Goal: Task Accomplishment & Management: Use online tool/utility

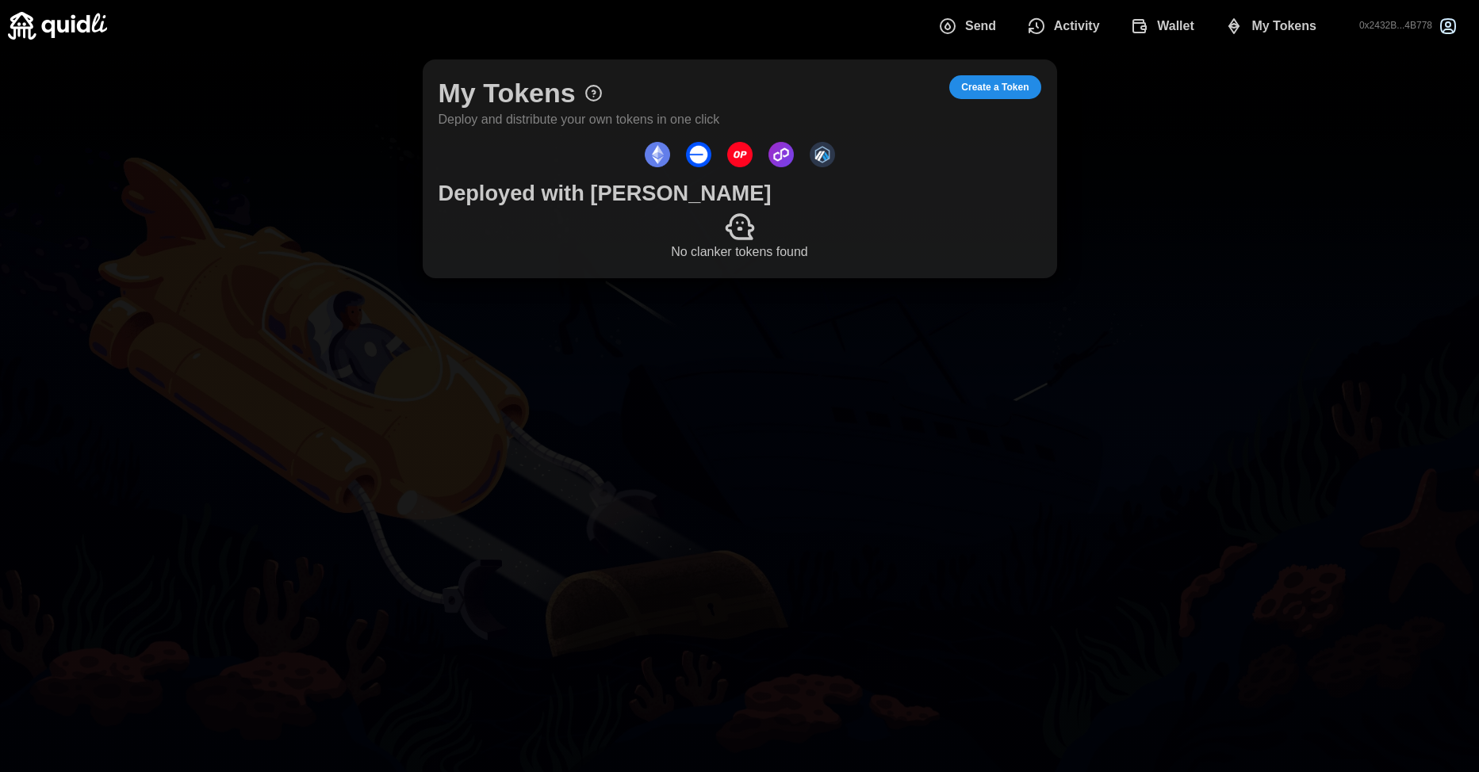
click at [1165, 35] on span "Wallet" at bounding box center [1175, 26] width 37 height 32
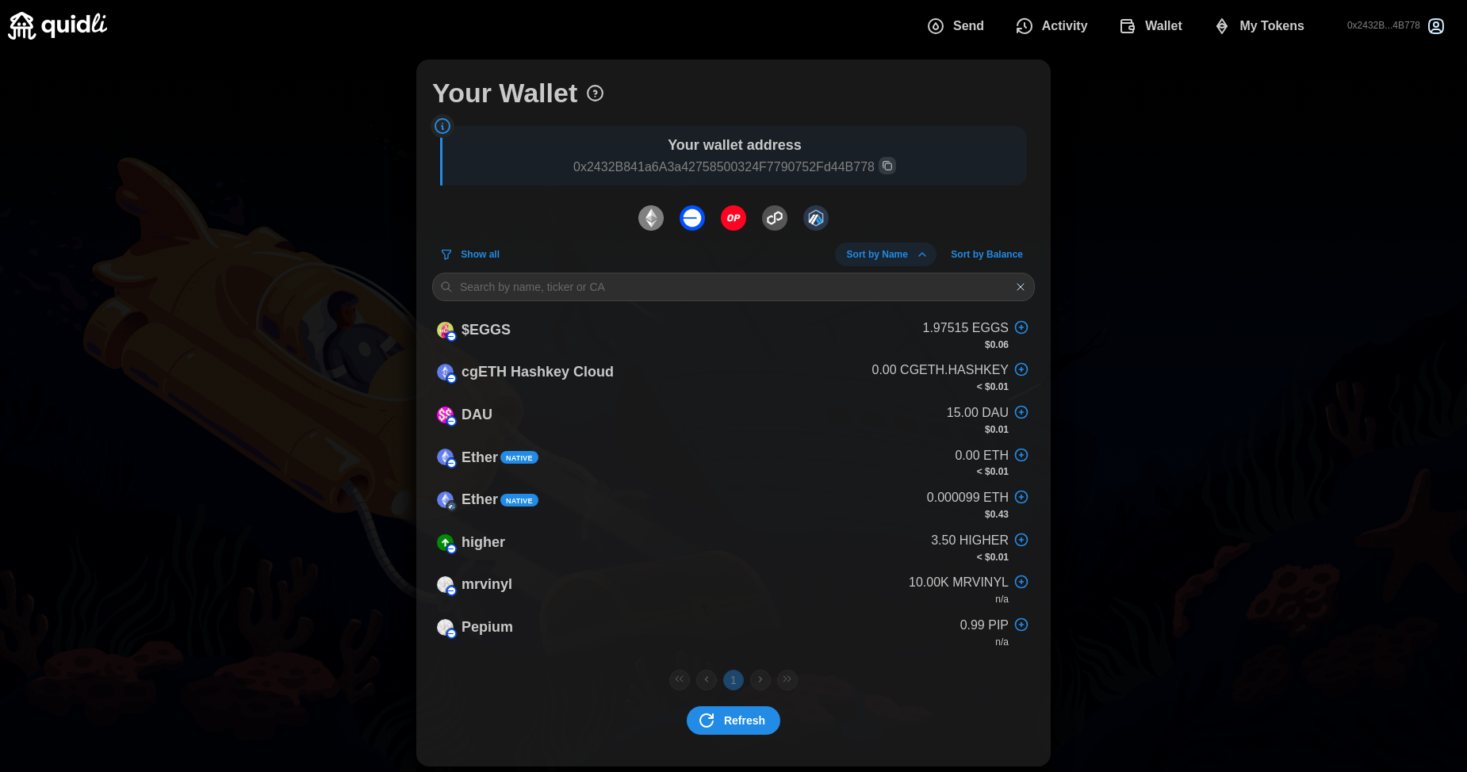
click at [331, 328] on div "Your Wallet Your wallet address 0x2432B841a6A3a42758500324F7790752Fd44B778 Show…" at bounding box center [733, 413] width 1467 height 723
click at [1175, 211] on div "Your Wallet Your wallet address 0x2432B841a6A3a42758500324F7790752Fd44B778 Show…" at bounding box center [733, 410] width 1467 height 723
click at [1259, 36] on span "My Tokens" at bounding box center [1272, 26] width 65 height 32
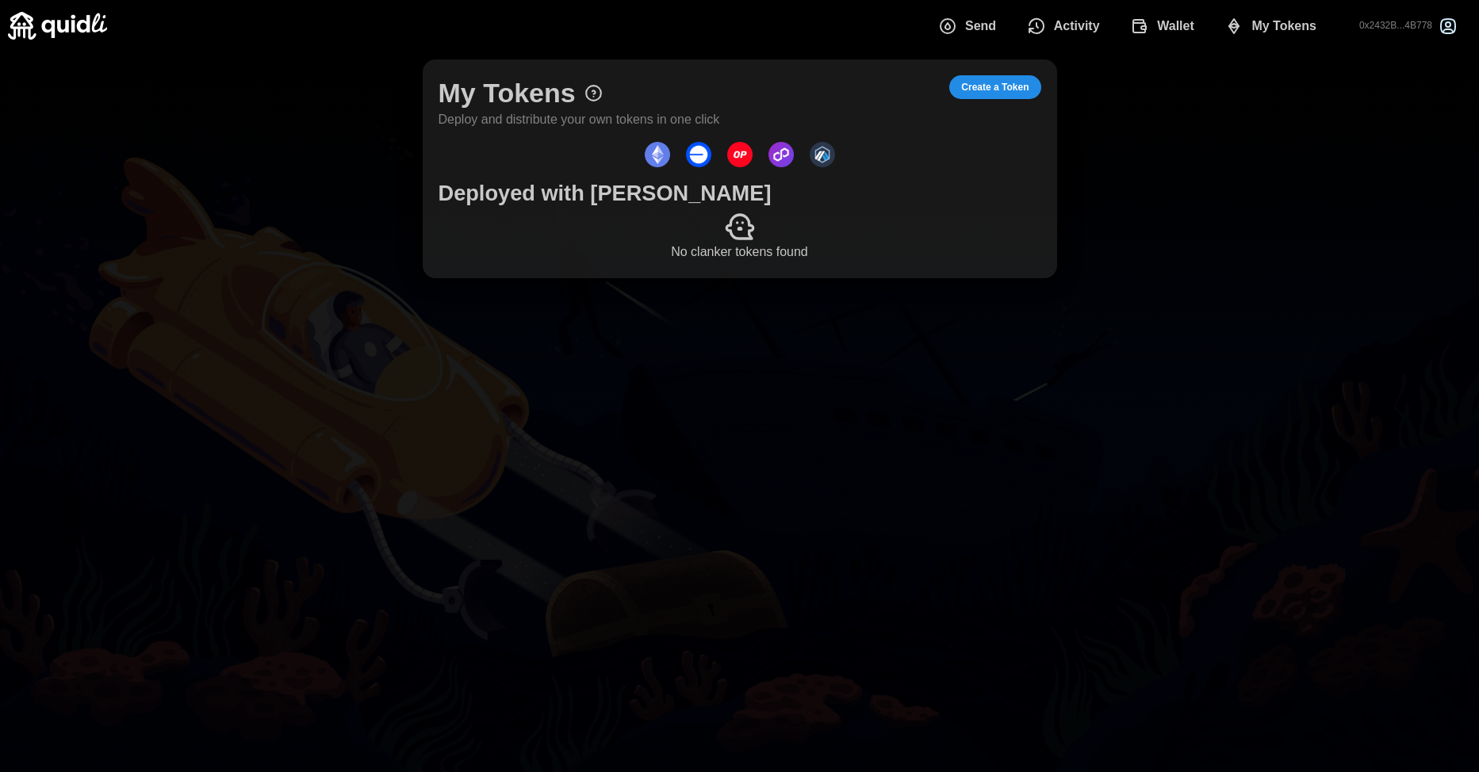
click at [397, 424] on main "My Tokens Deploy and distribute your own tokens in one click Create a Token Dep…" at bounding box center [739, 386] width 1479 height 772
click at [1003, 86] on span "Create a Token" at bounding box center [994, 87] width 67 height 22
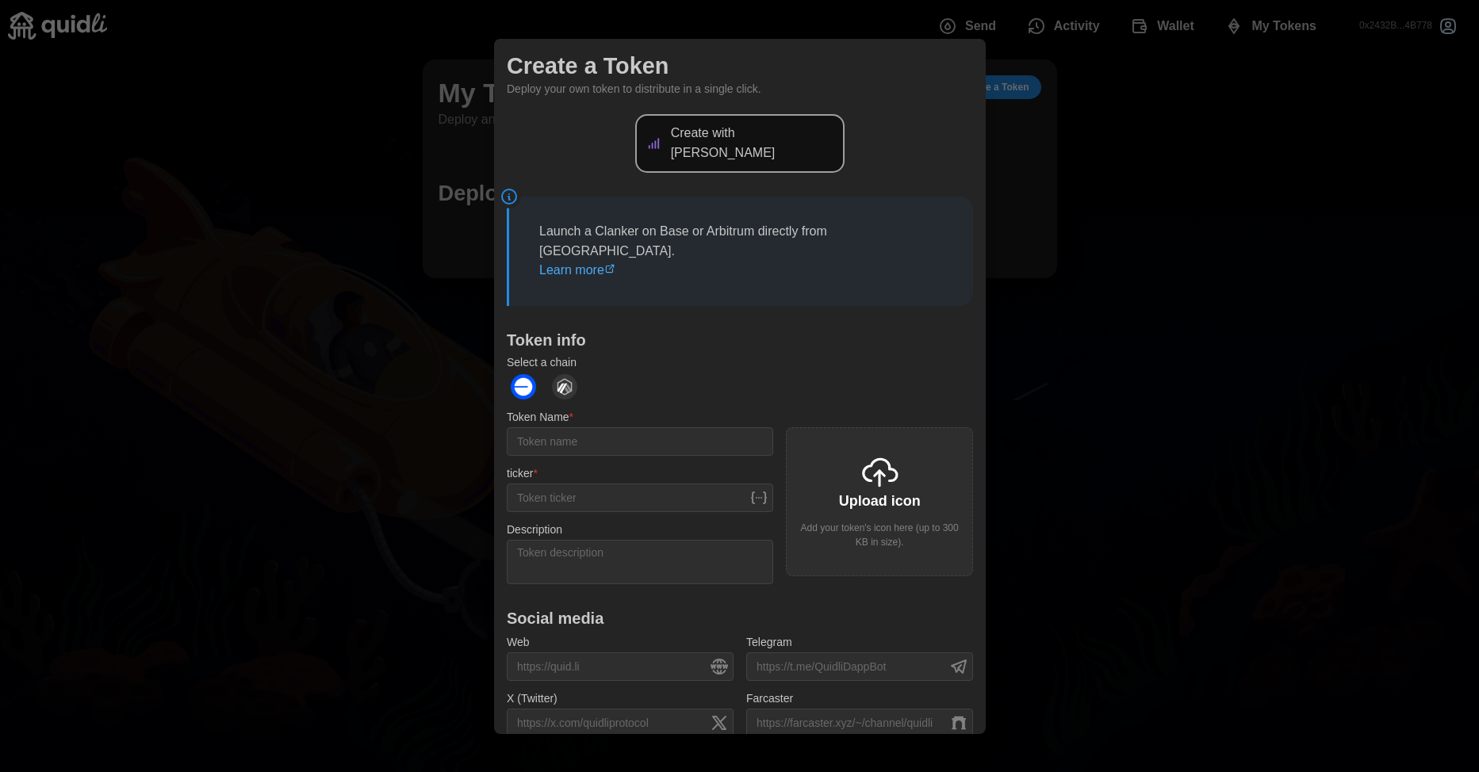
click at [792, 132] on p "Create with [PERSON_NAME]" at bounding box center [752, 144] width 165 height 40
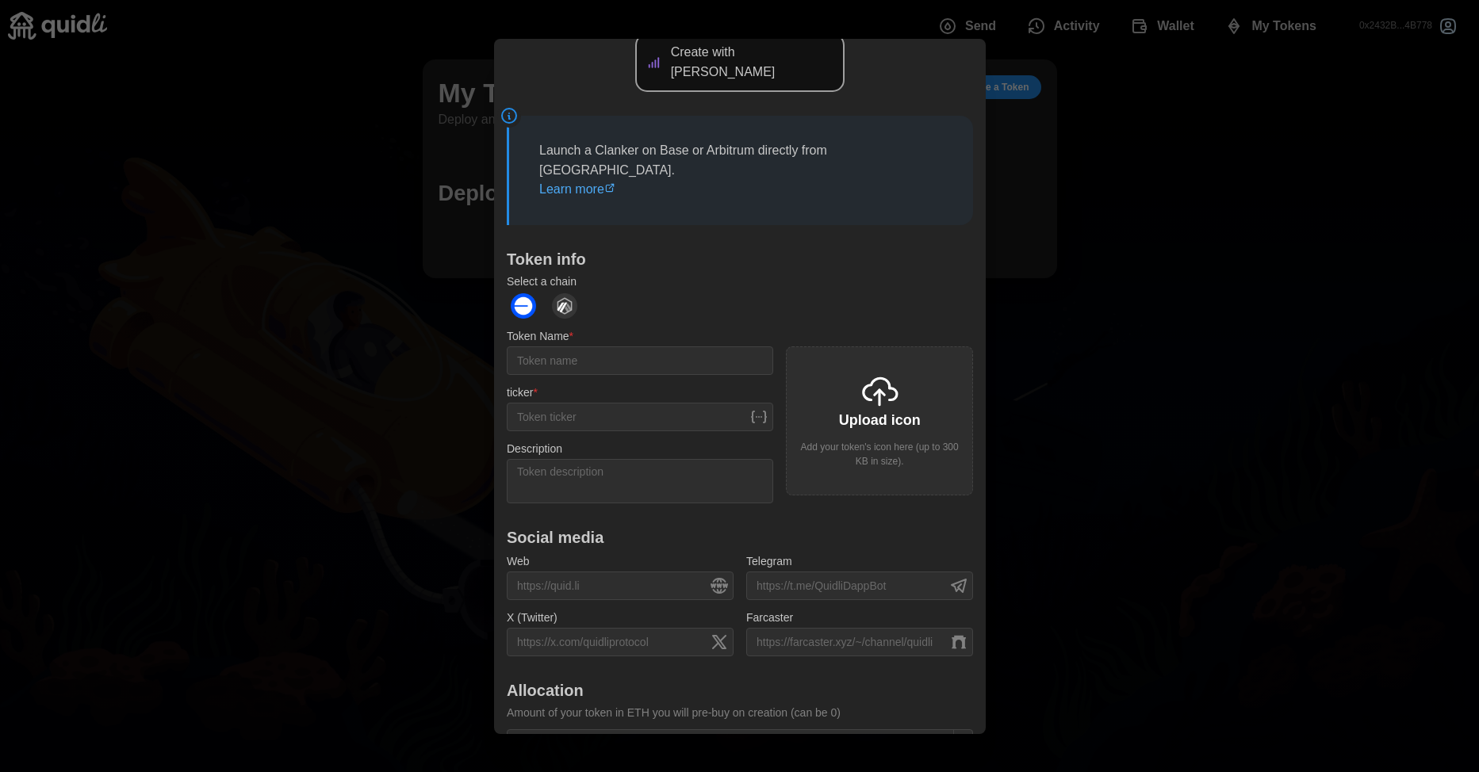
scroll to position [136, 0]
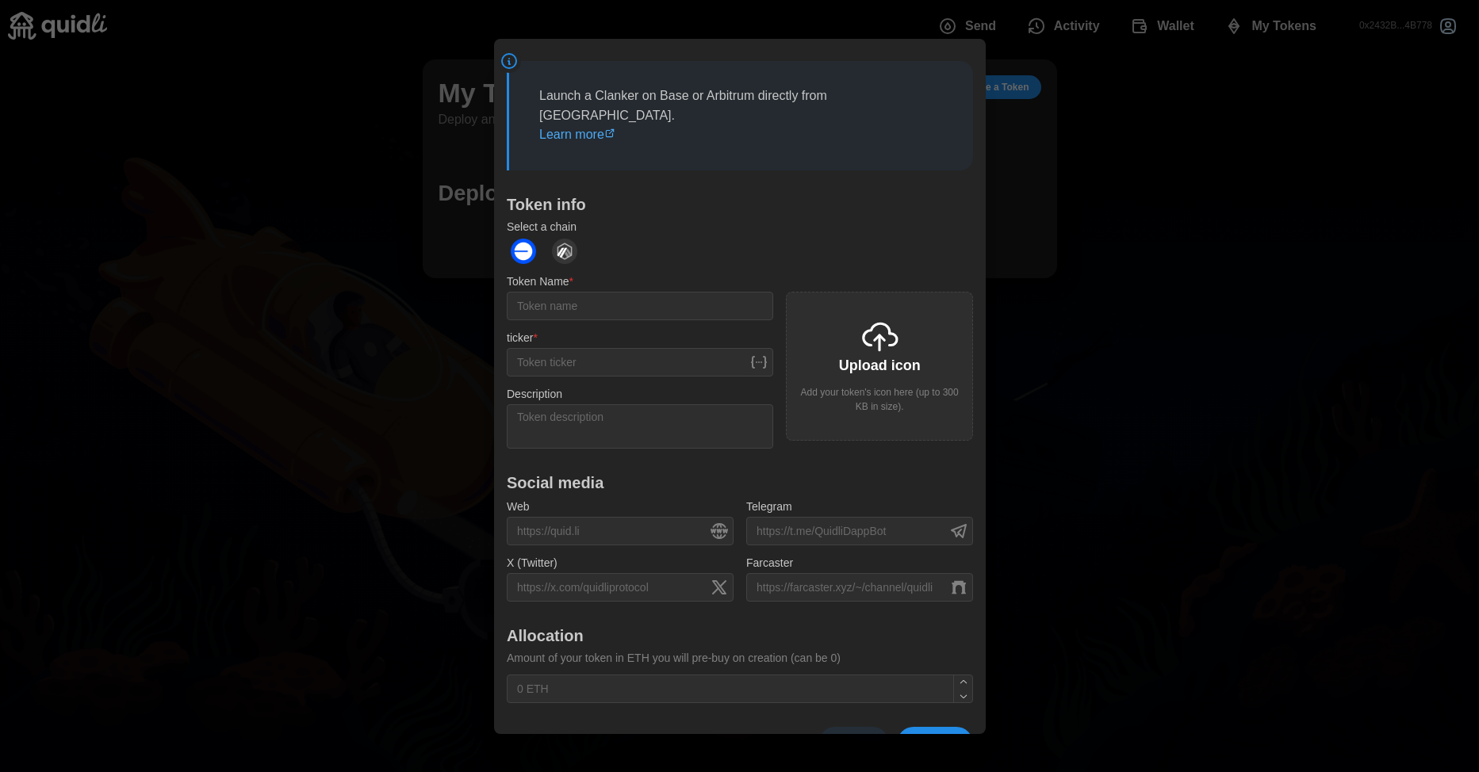
click at [918, 728] on span "Create" at bounding box center [935, 744] width 40 height 32
